Goal: Communication & Community: Answer question/provide support

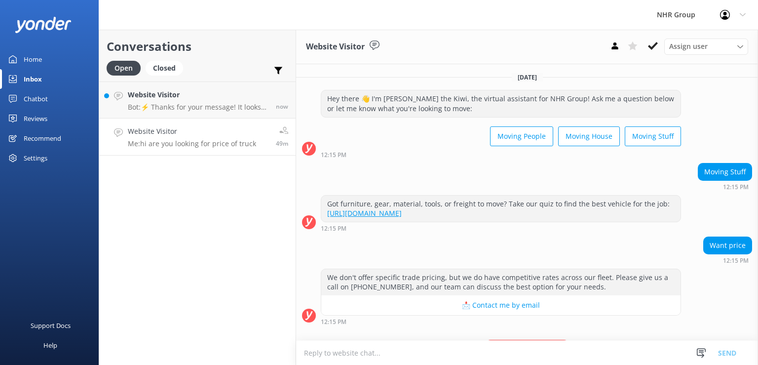
scroll to position [51, 0]
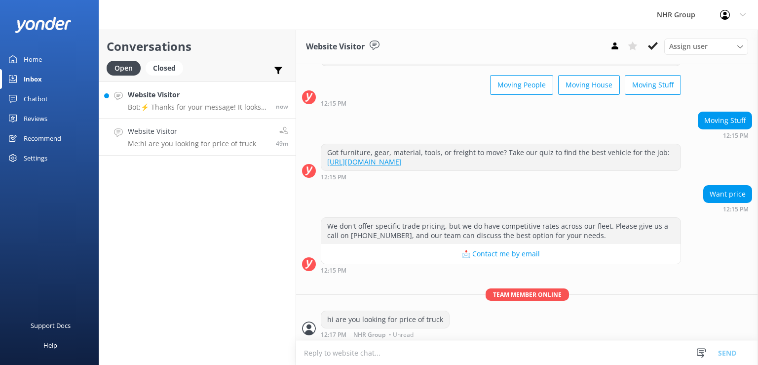
click at [209, 107] on p "Bot: ⚡ Thanks for your message! It looks like this one might be best handled by…" at bounding box center [198, 107] width 141 height 9
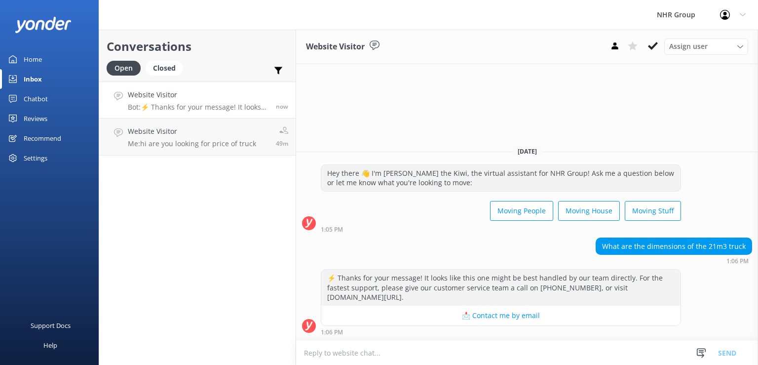
click at [435, 356] on textarea at bounding box center [527, 352] width 462 height 24
type textarea "g"
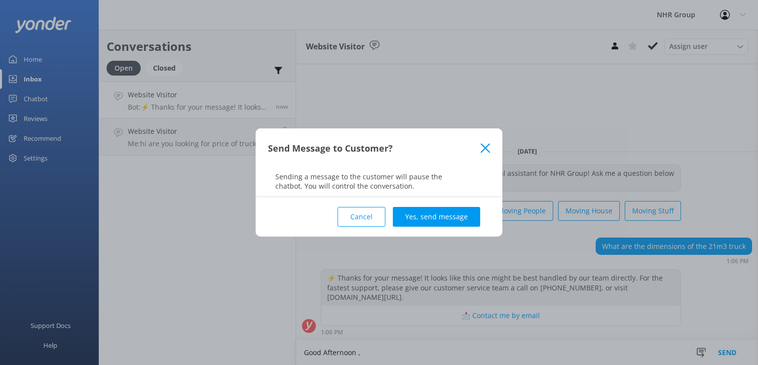
click at [482, 149] on icon at bounding box center [485, 148] width 9 height 10
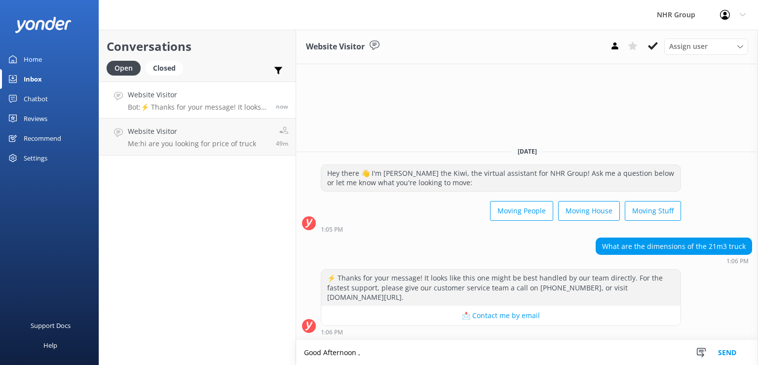
click at [482, 149] on div "[DATE]" at bounding box center [527, 151] width 462 height 11
click at [399, 348] on textarea "Good Afternoon ," at bounding box center [527, 352] width 462 height 25
click at [400, 352] on textarea "Good Afternoon ," at bounding box center [527, 352] width 462 height 25
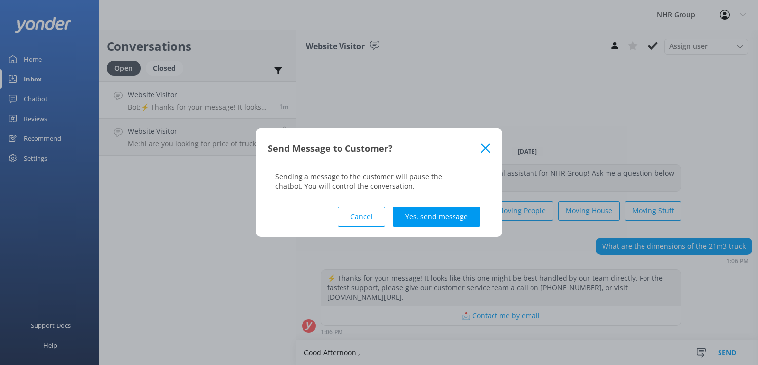
click at [491, 145] on div "Send Message to Customer?" at bounding box center [379, 147] width 247 height 39
click at [485, 152] on icon at bounding box center [485, 148] width 9 height 10
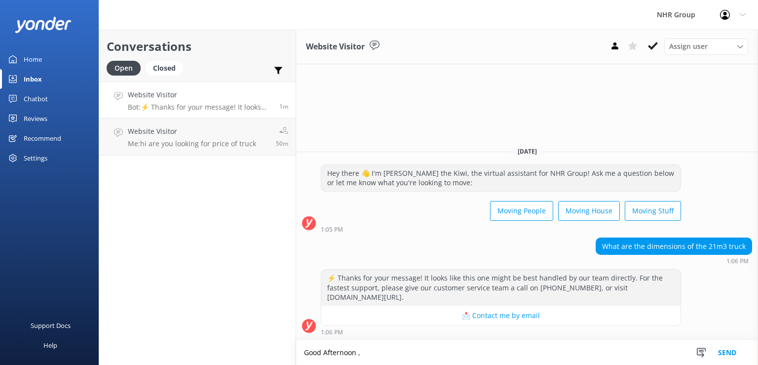
click at [372, 350] on textarea "Good Afternoon ," at bounding box center [527, 352] width 462 height 25
click at [404, 355] on textarea "Good Afternoon , The length of the 21m3 truck is 4.3 meter" at bounding box center [527, 352] width 462 height 25
click at [530, 347] on textarea "Good Afternoon , The length of the box of 21m3 truck is 4.3 meter" at bounding box center [527, 352] width 462 height 25
click at [537, 356] on textarea "Good Afternoon , The length of the box of 21m3 truck is 4.3 meter and height is…" at bounding box center [527, 352] width 462 height 25
click at [617, 356] on textarea "Good Afternoon , The length of the box of 21m3 truck is 4.3 meter , height is 2…" at bounding box center [527, 352] width 462 height 25
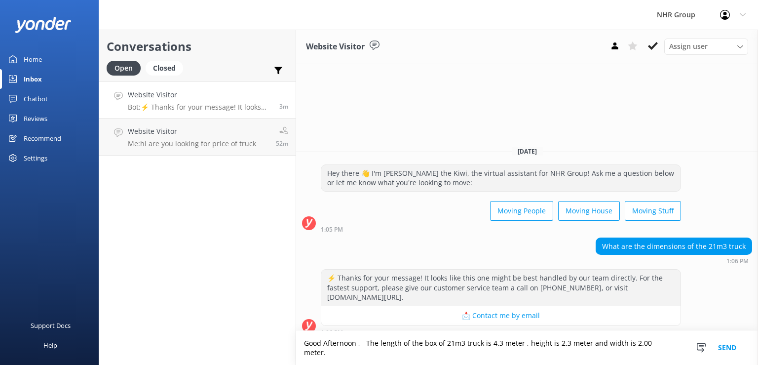
type textarea "Good Afternoon , The length of the box of 21m3 truck is 4.3 meter , height is 2…"
click at [723, 355] on button "Send" at bounding box center [727, 348] width 37 height 34
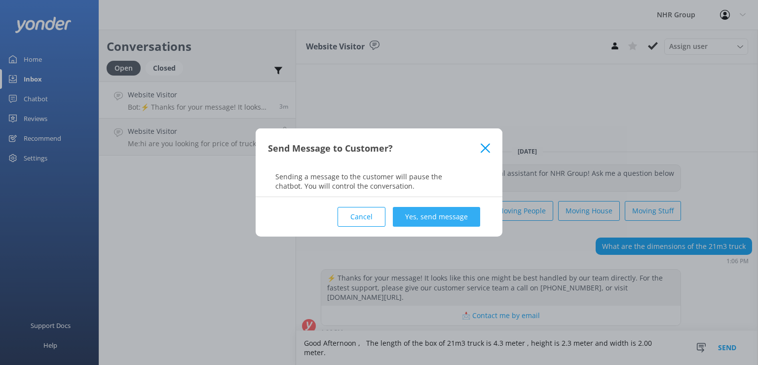
click at [415, 220] on button "Yes, send message" at bounding box center [436, 217] width 87 height 20
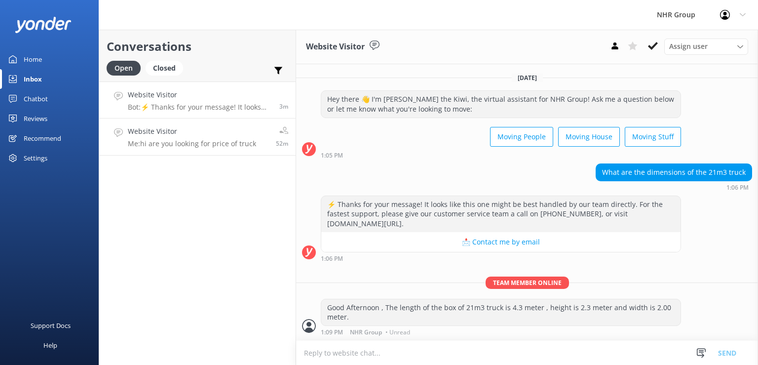
click at [171, 133] on h4 "Website Visitor" at bounding box center [192, 131] width 128 height 11
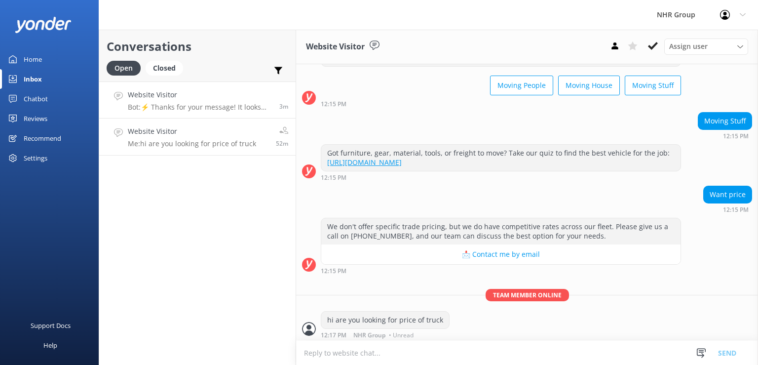
scroll to position [51, 0]
click at [202, 88] on link "Website Visitor Bot: ⚡ Thanks for your message! It looks like this one might be…" at bounding box center [197, 99] width 196 height 37
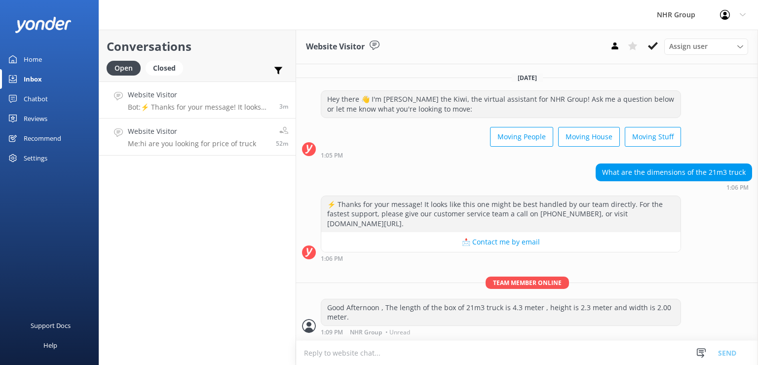
click at [216, 139] on p "Me: hi are you looking for price of truck" at bounding box center [192, 143] width 128 height 9
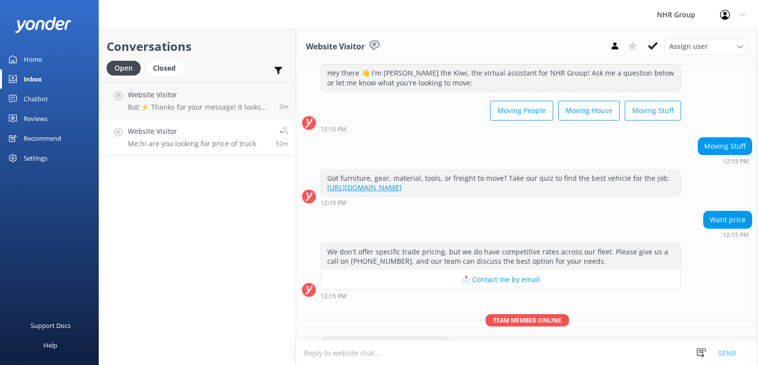
scroll to position [51, 0]
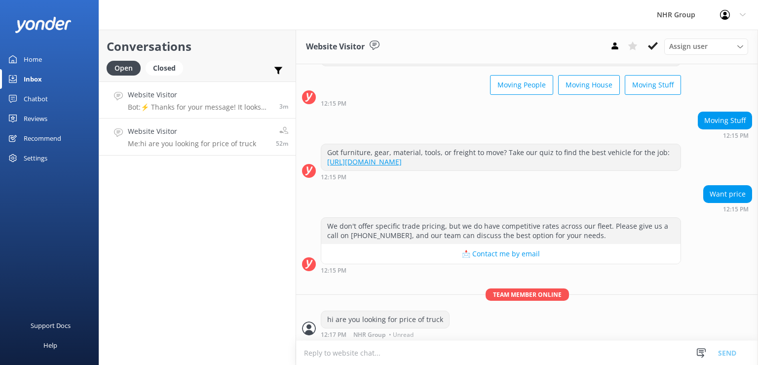
click at [197, 99] on h4 "Website Visitor" at bounding box center [200, 94] width 144 height 11
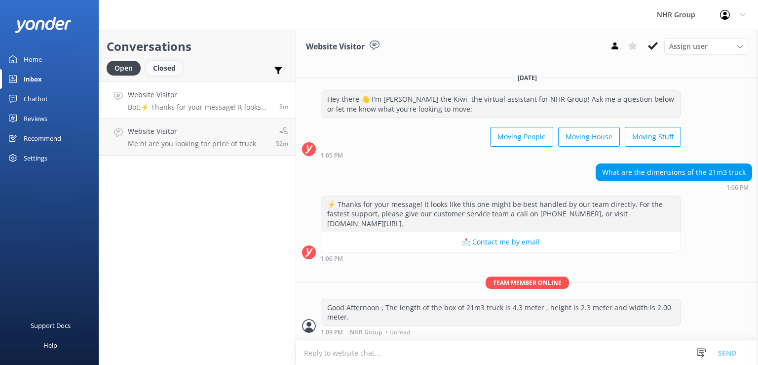
click at [162, 70] on div "Closed" at bounding box center [164, 68] width 37 height 15
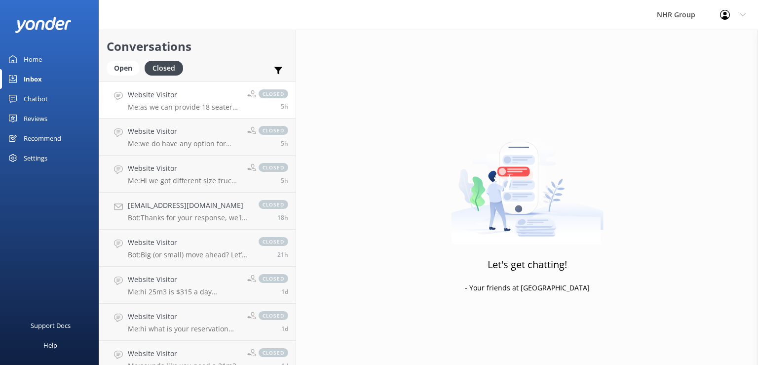
click at [153, 113] on link "Website Visitor Me: as we can provide 18 seater van from Manukau price will be …" at bounding box center [197, 99] width 196 height 37
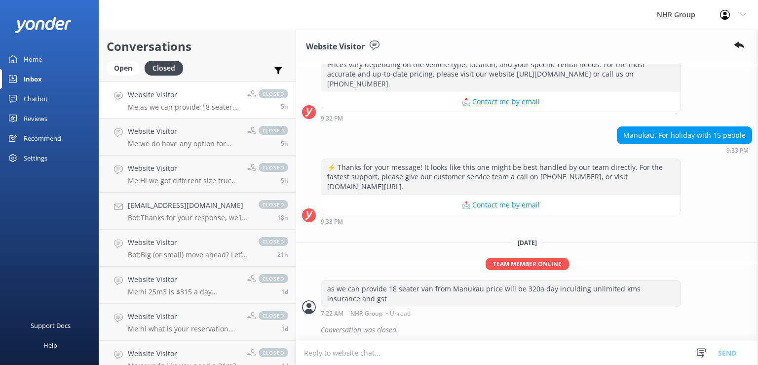
scroll to position [306, 0]
click at [129, 70] on div "Open" at bounding box center [123, 68] width 33 height 15
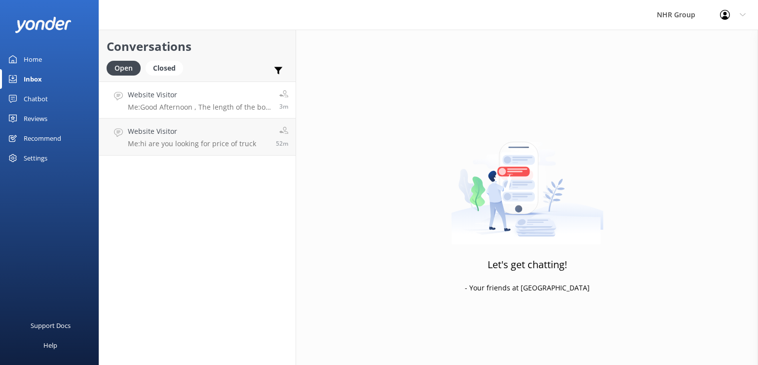
click at [195, 107] on p "Me: Good Afternoon , The length of the box of 21m3 truck is 4.3 meter , height …" at bounding box center [200, 107] width 144 height 9
